Goal: Navigation & Orientation: Find specific page/section

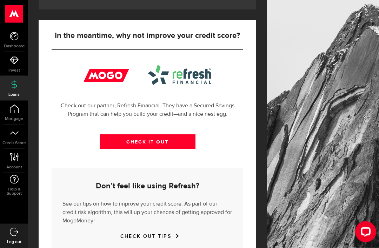
scroll to position [253, 0]
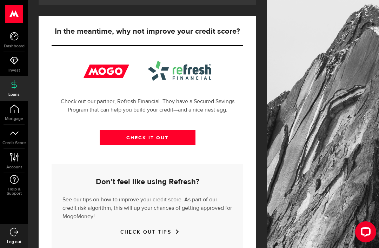
click at [16, 134] on use at bounding box center [14, 133] width 8 height 4
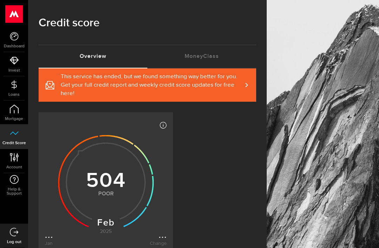
click at [18, 113] on icon at bounding box center [14, 108] width 9 height 9
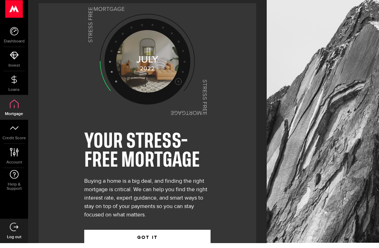
scroll to position [0, 0]
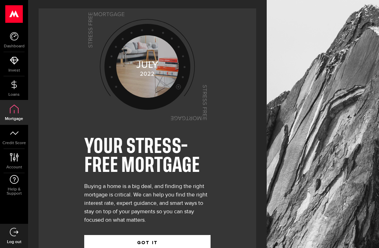
click at [15, 38] on icon at bounding box center [14, 36] width 9 height 9
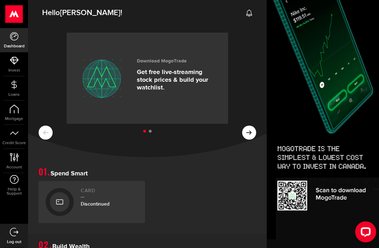
click at [248, 130] on icon at bounding box center [249, 133] width 6 height 6
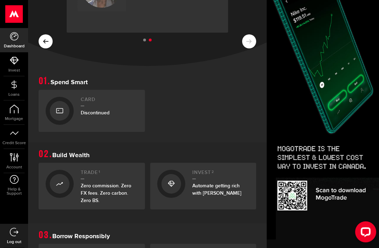
scroll to position [92, 0]
click at [87, 106] on div "Card Discontinued" at bounding box center [109, 110] width 57 height 28
click at [77, 79] on h1 "Spend Smart" at bounding box center [147, 81] width 217 height 10
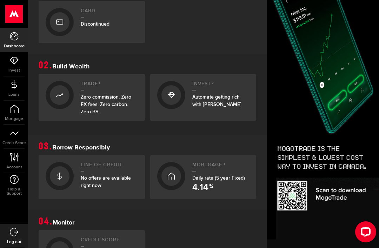
scroll to position [180, 0]
click at [107, 169] on div "Line of credit No offers are available right now" at bounding box center [109, 177] width 57 height 30
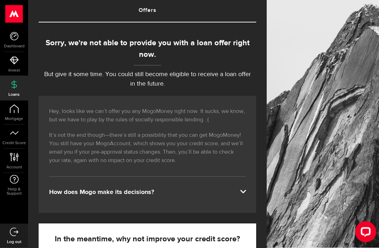
scroll to position [48, 0]
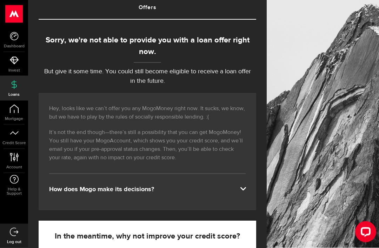
click at [239, 186] on div "How does Mogo make its decisions?" at bounding box center [147, 189] width 196 height 8
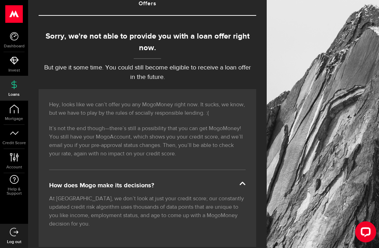
scroll to position [0, 0]
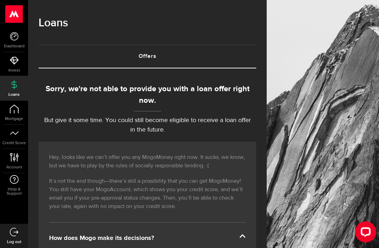
click at [15, 63] on use at bounding box center [14, 61] width 9 height 8
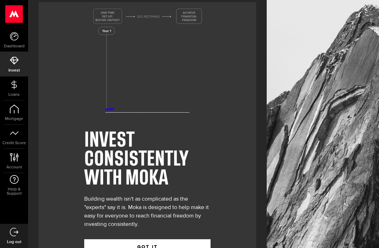
scroll to position [11, 0]
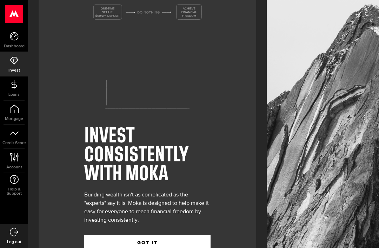
click at [18, 160] on icon at bounding box center [13, 157] width 9 height 9
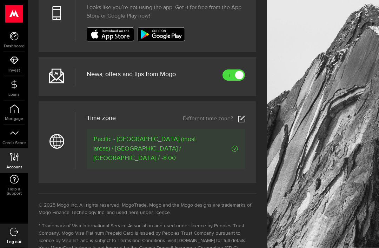
scroll to position [300, 0]
click at [226, 75] on link at bounding box center [233, 74] width 22 height 11
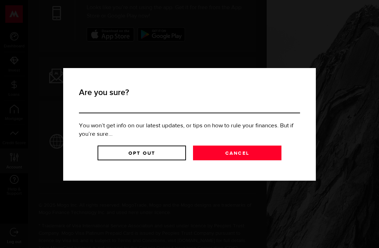
click at [246, 157] on link "Cancel" at bounding box center [237, 152] width 88 height 15
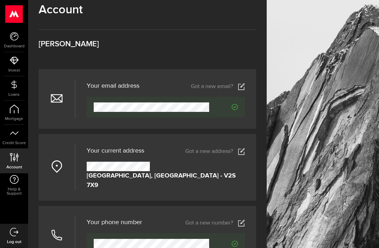
scroll to position [0, 0]
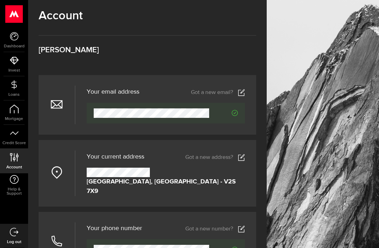
click at [15, 90] on link "Loans" at bounding box center [14, 88] width 28 height 24
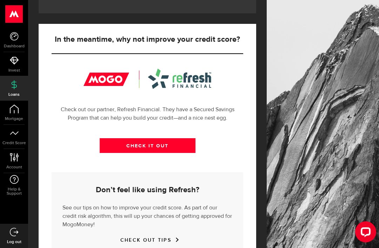
scroll to position [253, 0]
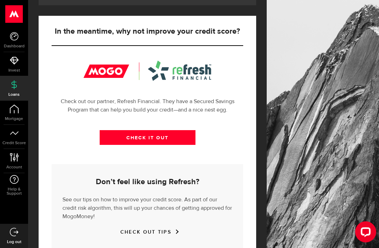
click at [168, 232] on link "CHECK OUT TIPS" at bounding box center [147, 232] width 54 height 6
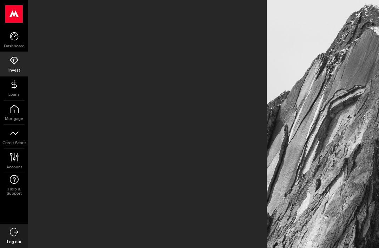
scroll to position [22, 0]
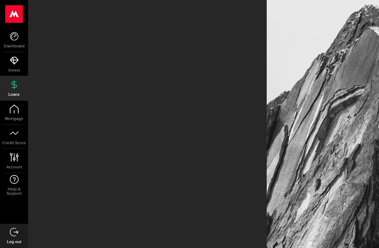
scroll to position [22, 0]
